Goal: Transaction & Acquisition: Purchase product/service

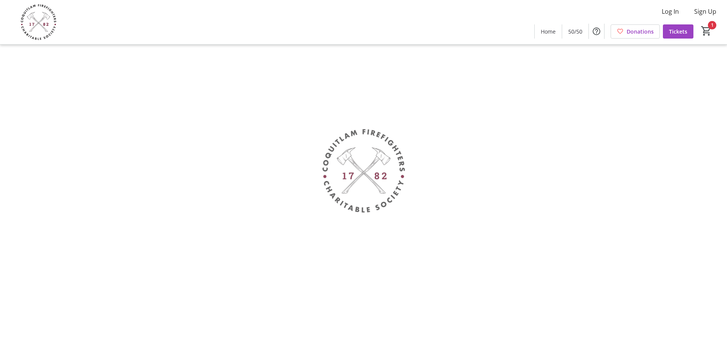
type input "1"
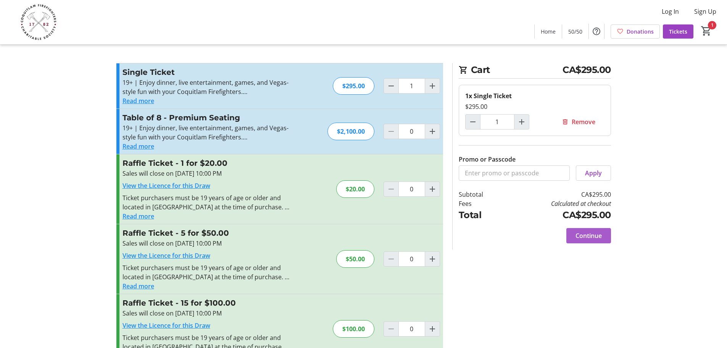
click at [590, 235] on span "Continue" at bounding box center [589, 235] width 26 height 9
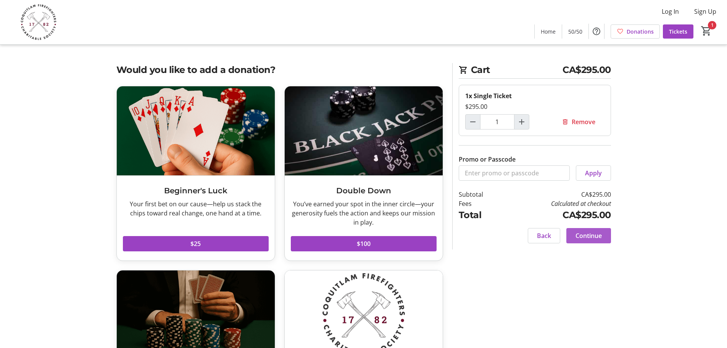
click at [583, 234] on span "Continue" at bounding box center [589, 235] width 26 height 9
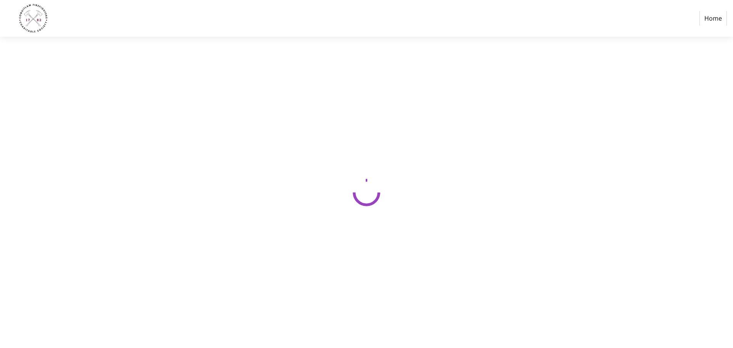
select select "CA"
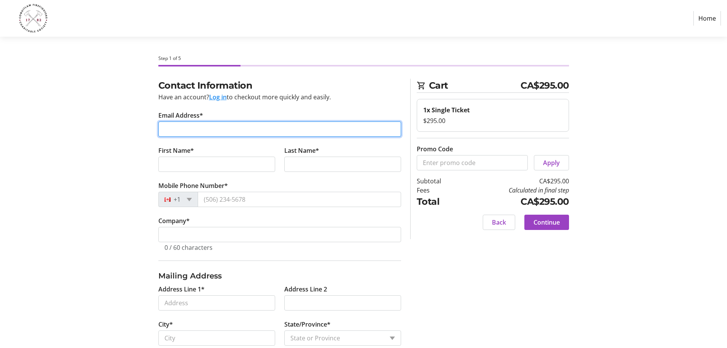
click at [176, 135] on input "Email Address*" at bounding box center [279, 128] width 243 height 15
type input "[PERSON_NAME][EMAIL_ADDRESS][PERSON_NAME][DOMAIN_NAME]"
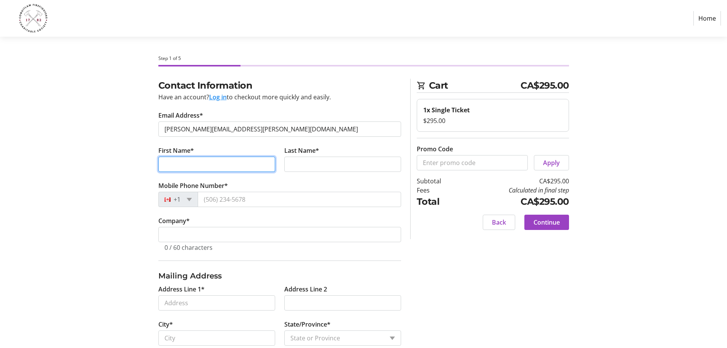
drag, startPoint x: 212, startPoint y: 162, endPoint x: 208, endPoint y: 159, distance: 5.2
click at [212, 162] on input "First Name*" at bounding box center [216, 164] width 117 height 15
type input "[PERSON_NAME]"
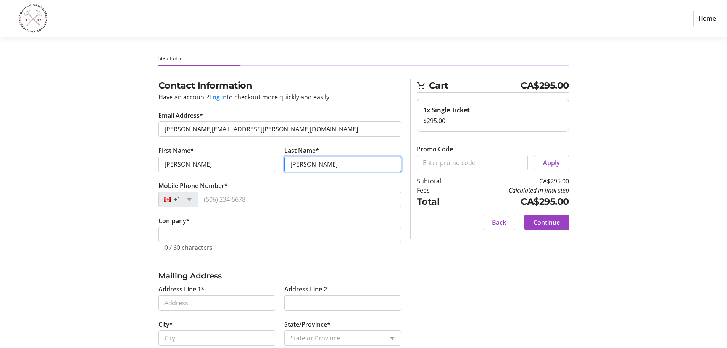
type input "[PERSON_NAME]"
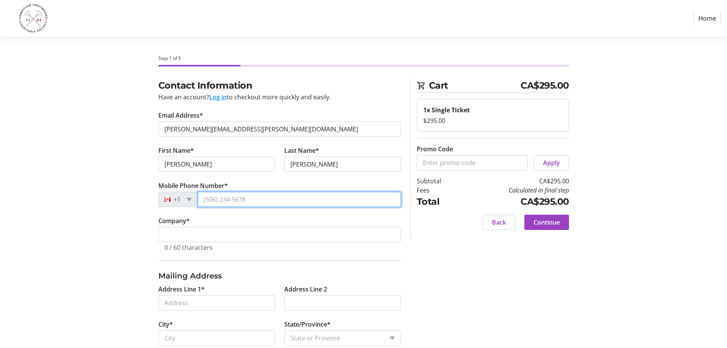
click at [235, 202] on input "Mobile Phone Number*" at bounding box center [300, 199] width 204 height 15
type input "[PHONE_NUMBER]"
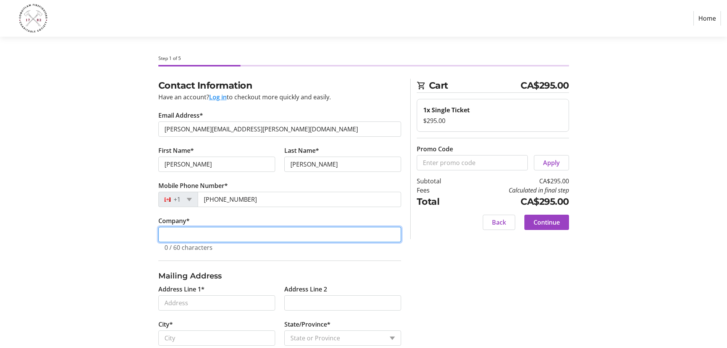
click at [226, 233] on input "Company *" at bounding box center [279, 234] width 243 height 15
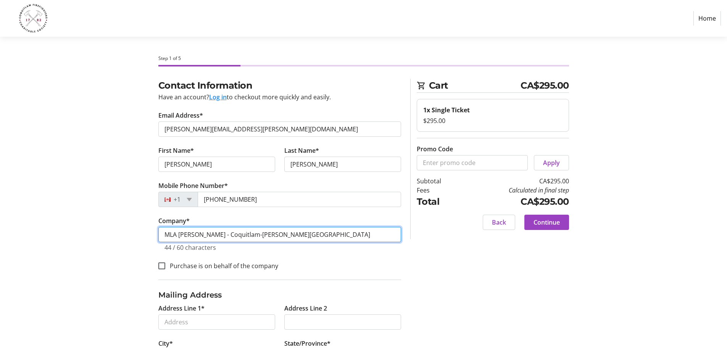
click at [224, 234] on input "MLA [PERSON_NAME] - Coquitlam-[PERSON_NAME][GEOGRAPHIC_DATA]" at bounding box center [279, 234] width 243 height 15
click at [281, 237] on input "MLA - Coquitlam-[PERSON_NAME][GEOGRAPHIC_DATA]" at bounding box center [279, 234] width 243 height 15
type input "MLA - Coquitlam-[PERSON_NAME][GEOGRAPHIC_DATA]"
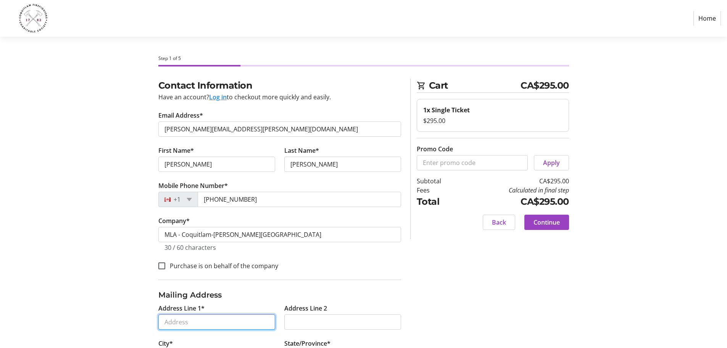
click at [236, 323] on input "Address Line 1*" at bounding box center [216, 321] width 117 height 15
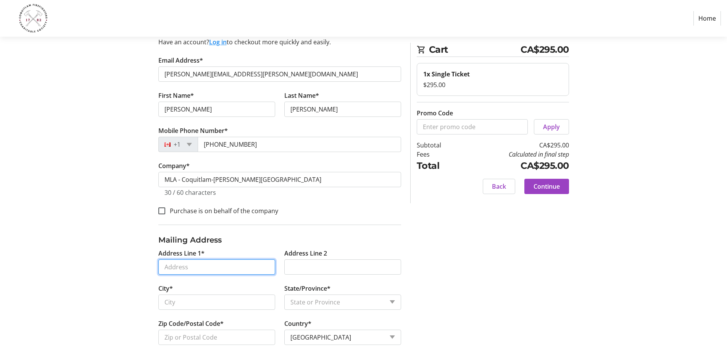
scroll to position [70, 0]
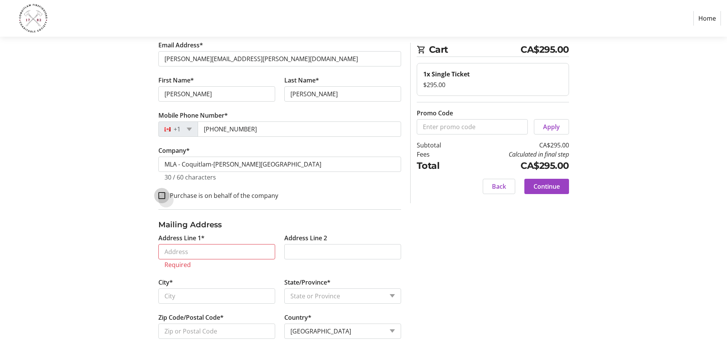
click at [161, 194] on input "Purchase is on behalf of the company" at bounding box center [161, 195] width 7 height 7
checkbox input "true"
click at [179, 248] on input "Address Line 1*" at bounding box center [216, 251] width 117 height 15
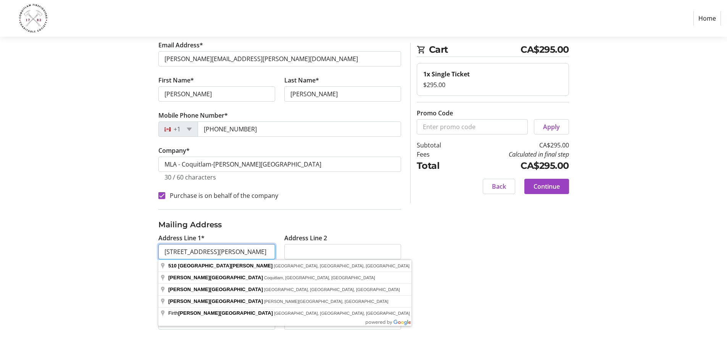
type input "[STREET_ADDRESS][PERSON_NAME]"
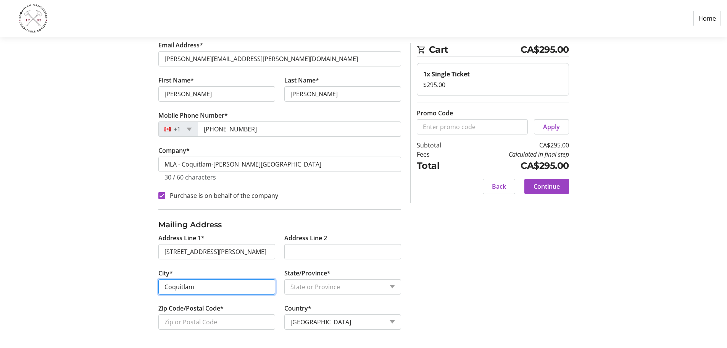
type input "Coquitlam"
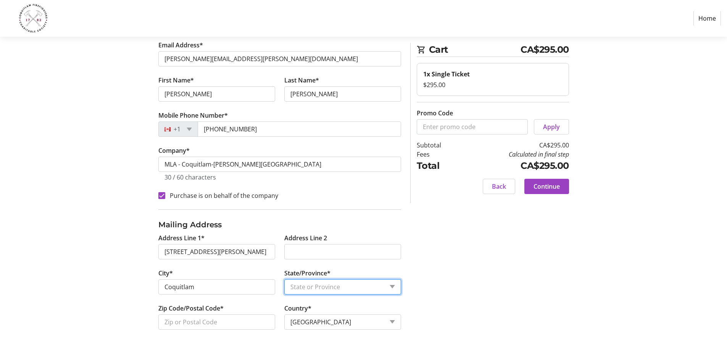
select select "BC"
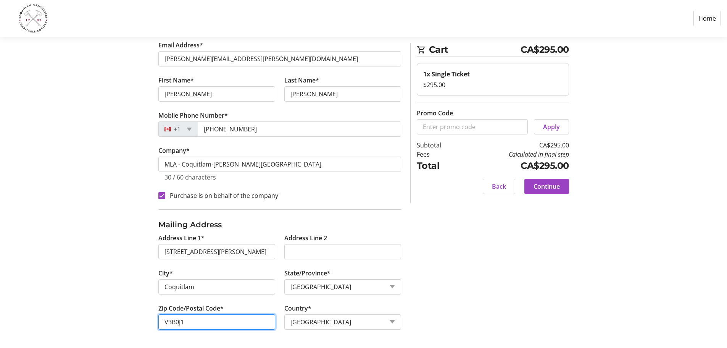
type input "V3B0J1"
click at [501, 278] on div "Contact Information Have an account? Log in to checkout more quickly and easily…" at bounding box center [364, 177] width 504 height 339
click at [550, 183] on span "Continue" at bounding box center [547, 186] width 26 height 9
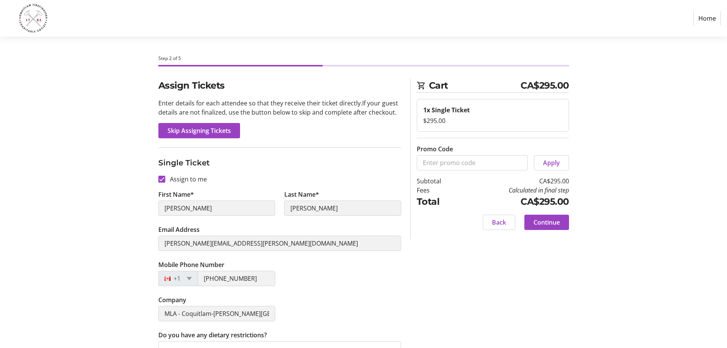
click at [299, 113] on p "Enter details for each attendee so that they receive their ticket directly. If …" at bounding box center [279, 108] width 243 height 18
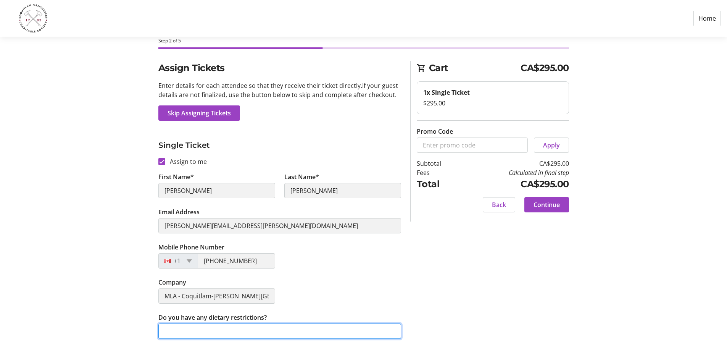
click at [275, 335] on input "Do you have any dietary restrictions?" at bounding box center [279, 330] width 243 height 15
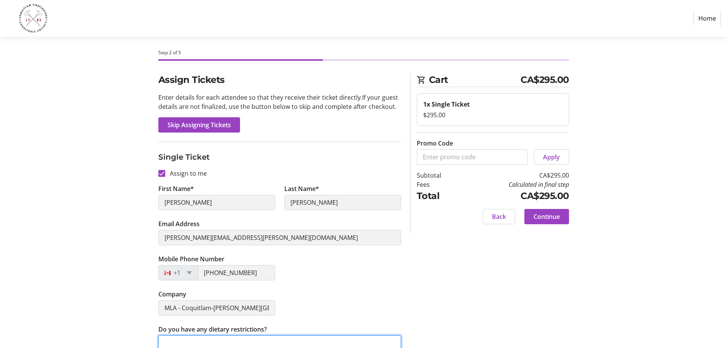
scroll to position [0, 0]
